Goal: Navigation & Orientation: Understand site structure

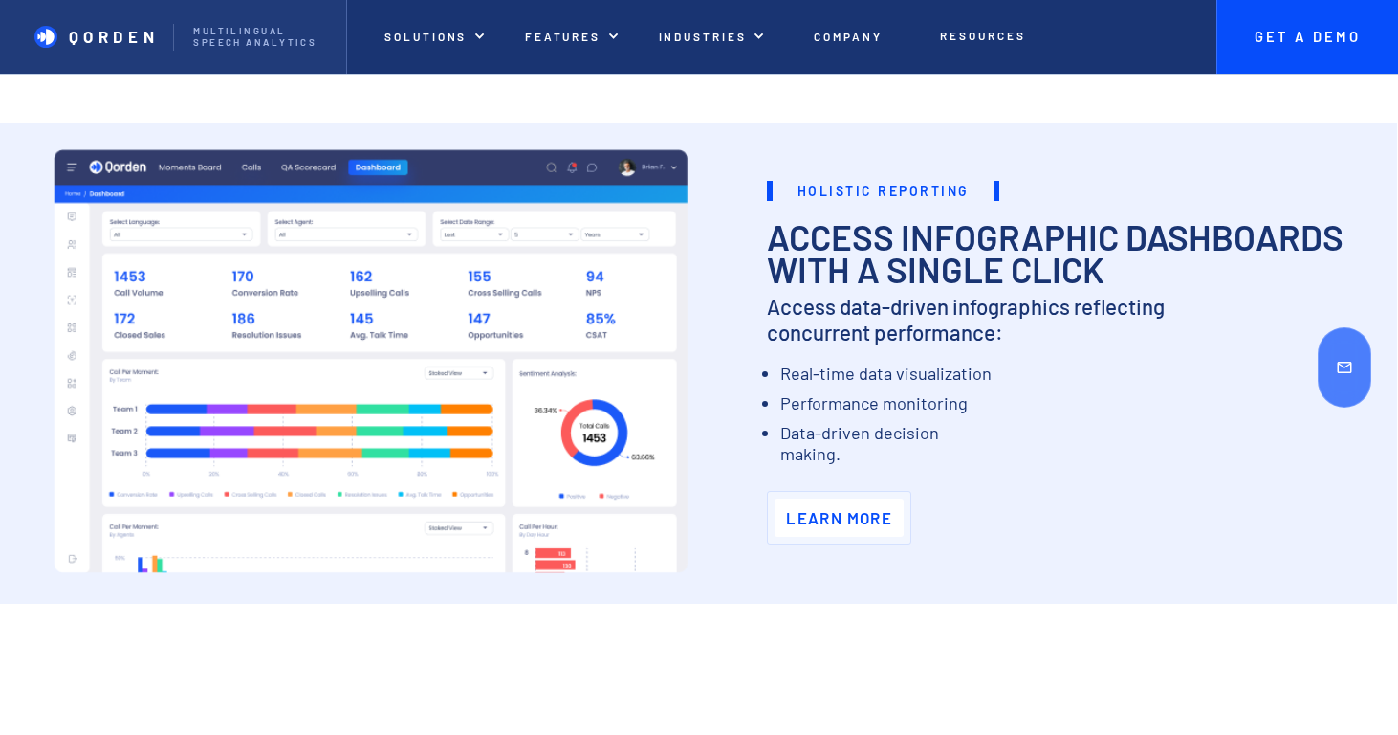
scroll to position [4789, 0]
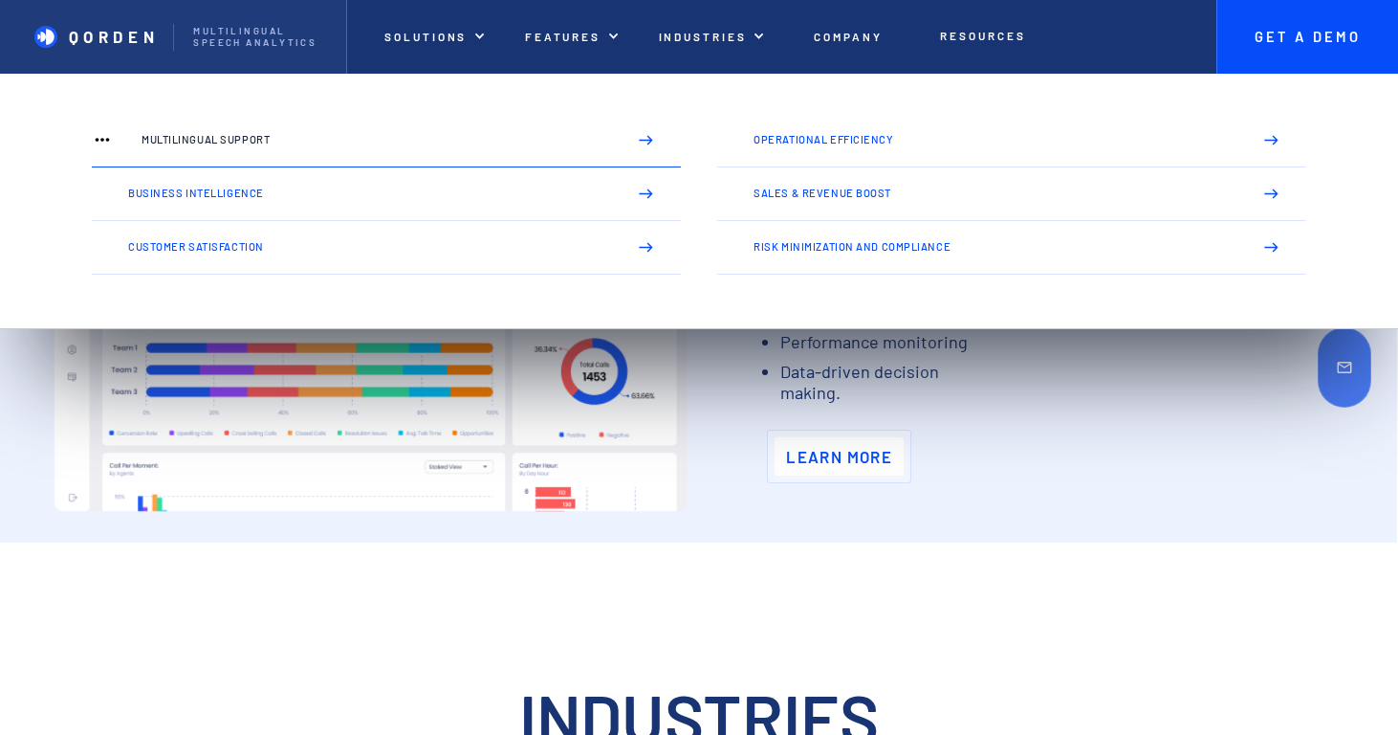
click at [279, 138] on p "Multilingual Support" at bounding box center [377, 139] width 470 height 11
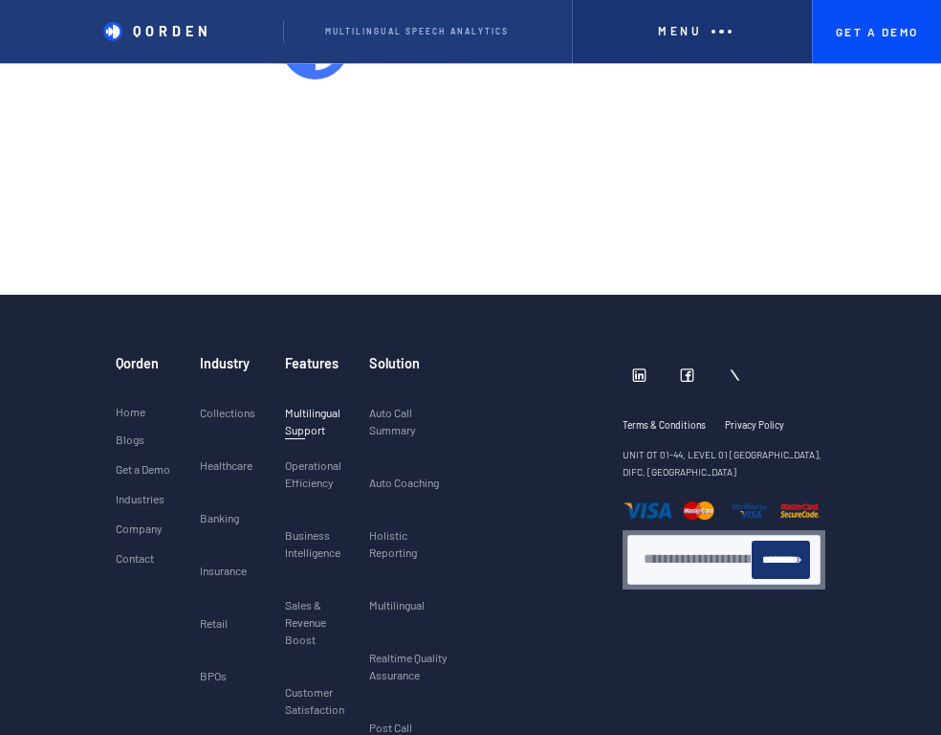
scroll to position [4858, 0]
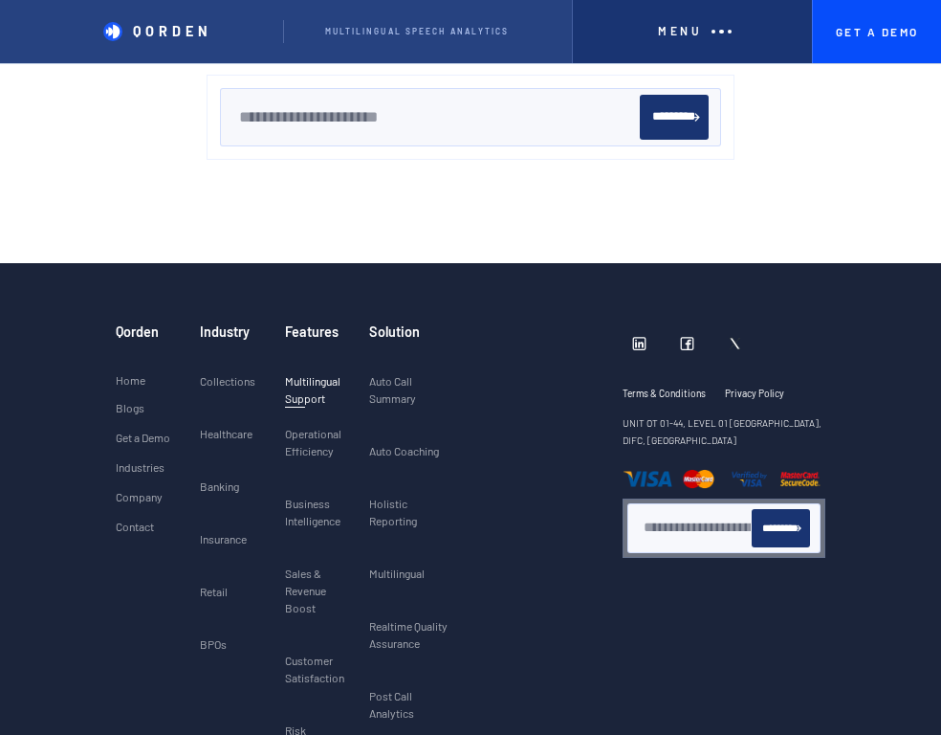
click at [201, 30] on p "QORDEN" at bounding box center [172, 31] width 79 height 16
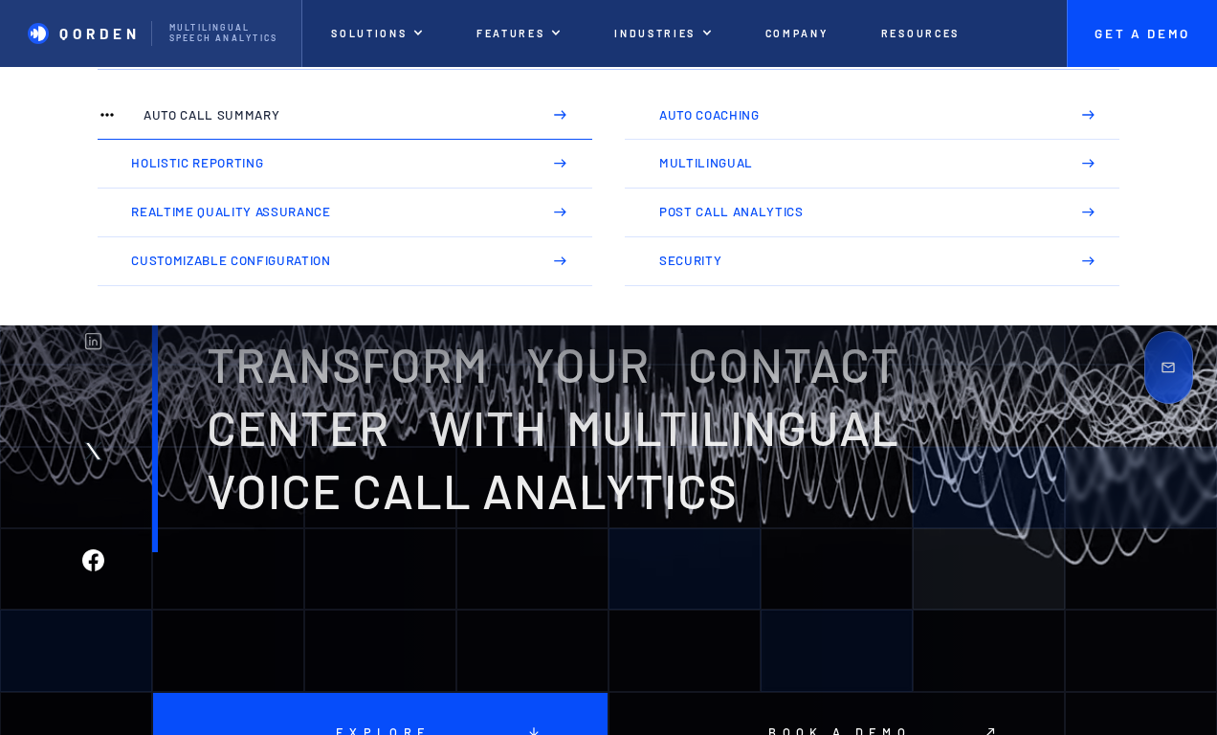
click at [408, 132] on link "Auto Call Summary" at bounding box center [345, 115] width 494 height 49
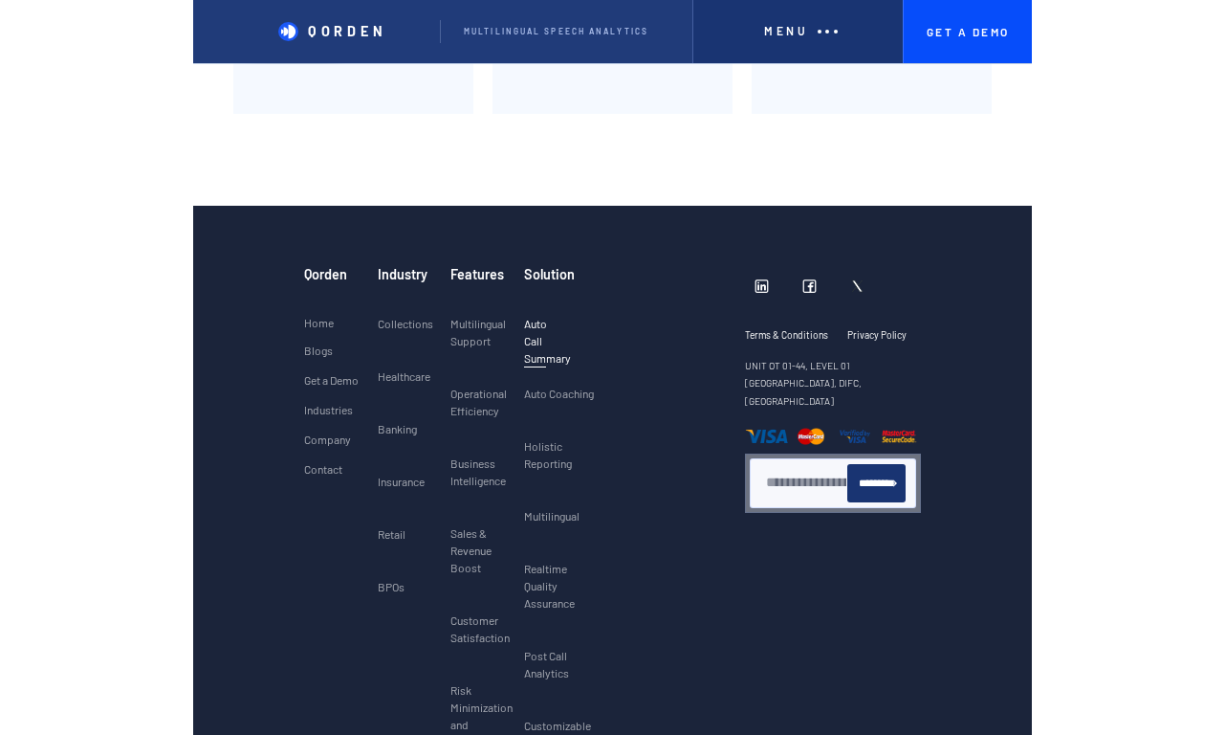
scroll to position [3052, 0]
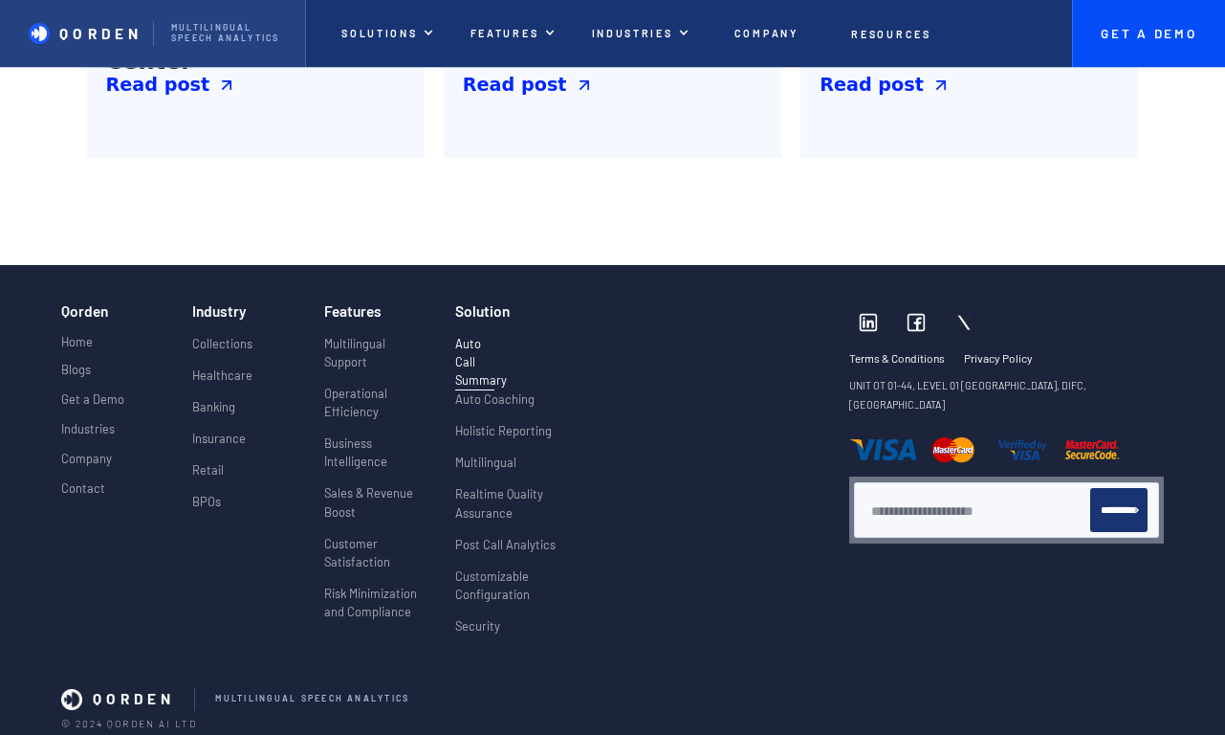
click at [119, 37] on p "QORDEN" at bounding box center [100, 33] width 83 height 17
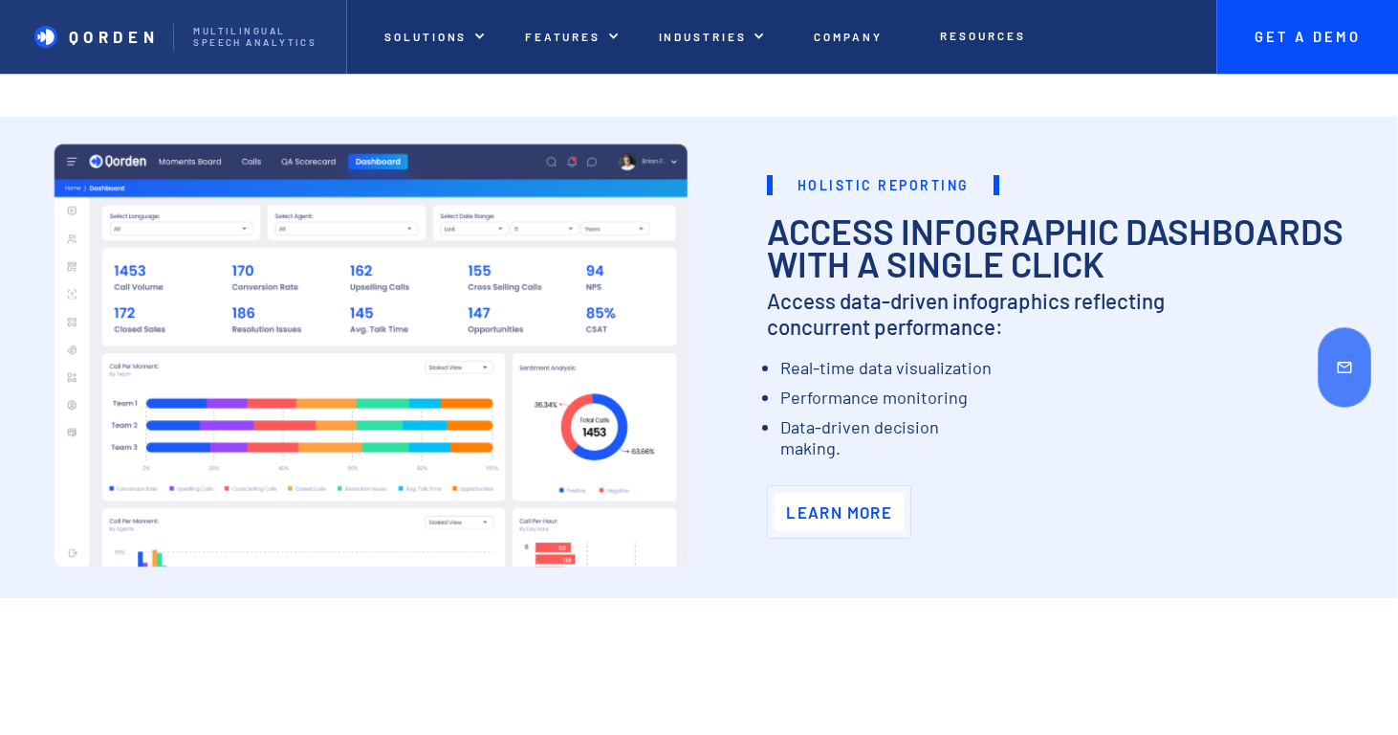
scroll to position [4734, 0]
